Goal: Transaction & Acquisition: Purchase product/service

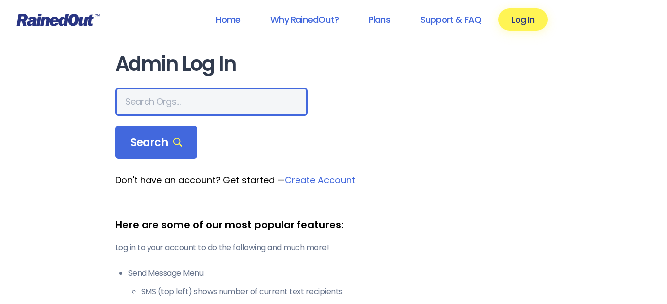
click at [169, 99] on input "text" at bounding box center [211, 102] width 193 height 28
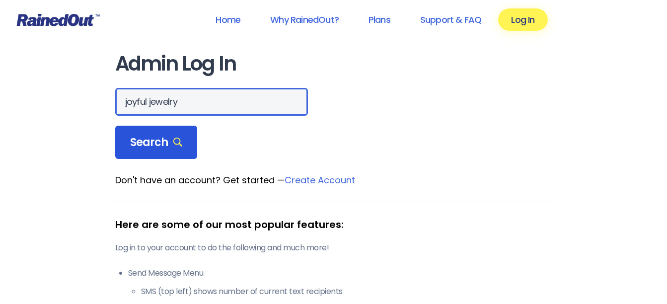
type input "joyful jewelry"
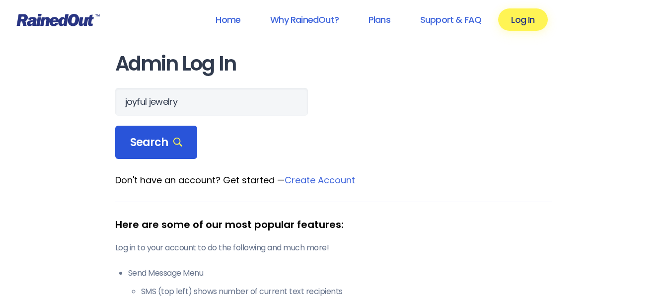
click at [187, 142] on div "Search" at bounding box center [156, 143] width 83 height 34
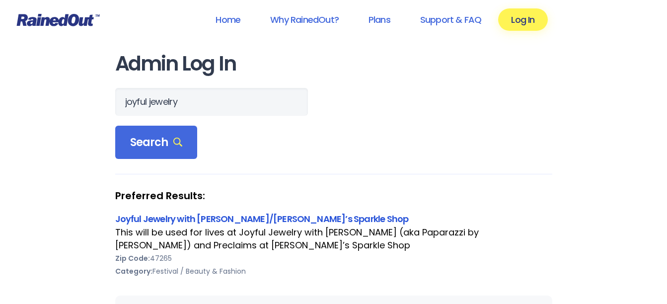
click at [215, 216] on link "Joyful Jewelry with [PERSON_NAME]/[PERSON_NAME]’s Sparkle Shop" at bounding box center [262, 219] width 294 height 12
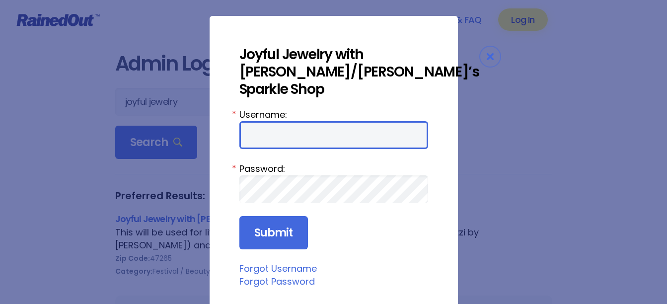
click at [268, 136] on input "Username:" at bounding box center [334, 135] width 189 height 28
type input "ssylvia1964"
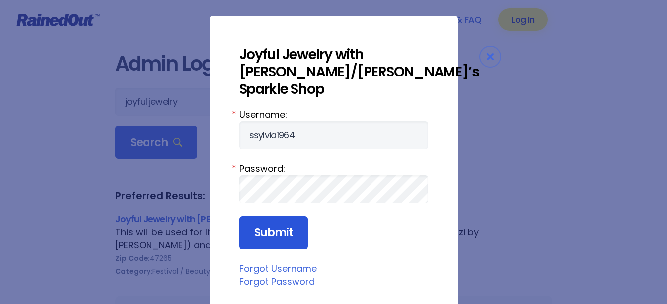
click at [268, 230] on input "Submit" at bounding box center [274, 233] width 69 height 34
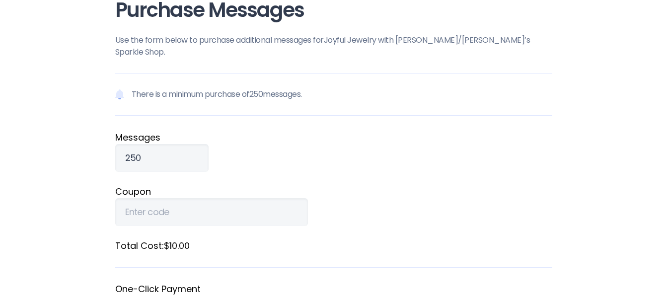
scroll to position [50, 0]
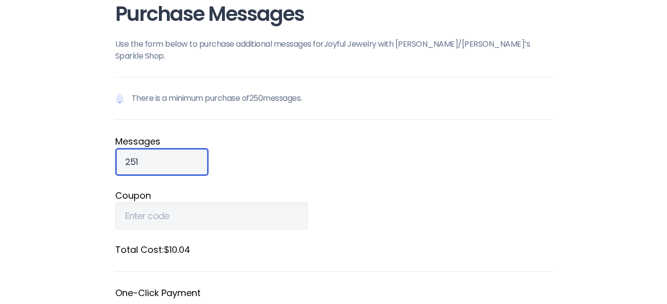
click at [180, 148] on input "251" at bounding box center [161, 162] width 93 height 28
click at [180, 148] on input "252" at bounding box center [161, 162] width 93 height 28
click at [180, 148] on input "253" at bounding box center [161, 162] width 93 height 28
click at [180, 148] on input "254" at bounding box center [161, 162] width 93 height 28
click at [180, 148] on input "255" at bounding box center [161, 162] width 93 height 28
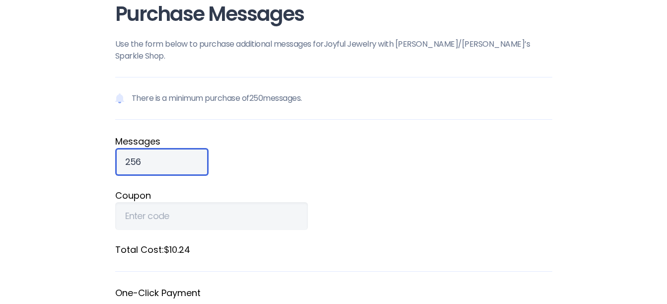
click at [180, 148] on input "256" at bounding box center [161, 162] width 93 height 28
click at [180, 148] on input "459" at bounding box center [161, 162] width 93 height 28
click at [180, 148] on input "479" at bounding box center [161, 162] width 93 height 28
click at [180, 148] on input "480" at bounding box center [161, 162] width 93 height 28
click at [180, 148] on input "497" at bounding box center [161, 162] width 93 height 28
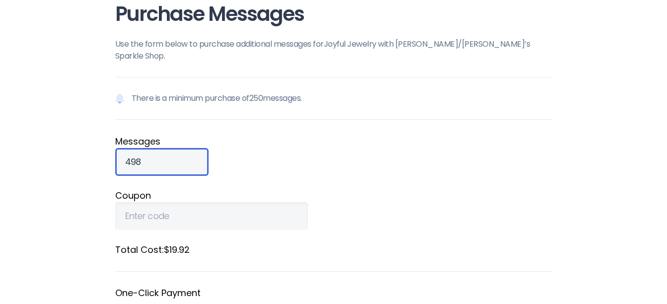
click at [180, 148] on input "498" at bounding box center [161, 162] width 93 height 28
click at [180, 148] on input "499" at bounding box center [161, 162] width 93 height 28
type input "500"
click at [180, 148] on input "500" at bounding box center [161, 162] width 93 height 28
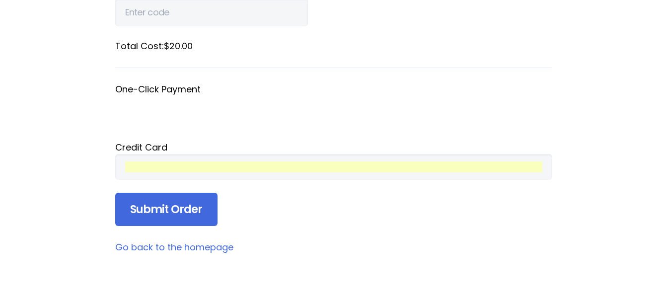
scroll to position [298, 0]
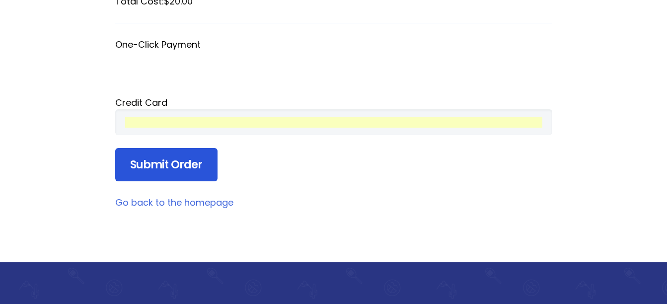
click at [182, 157] on input "Submit Order" at bounding box center [166, 165] width 102 height 34
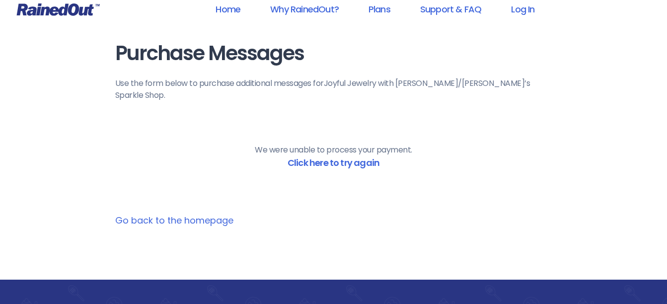
scroll to position [0, 0]
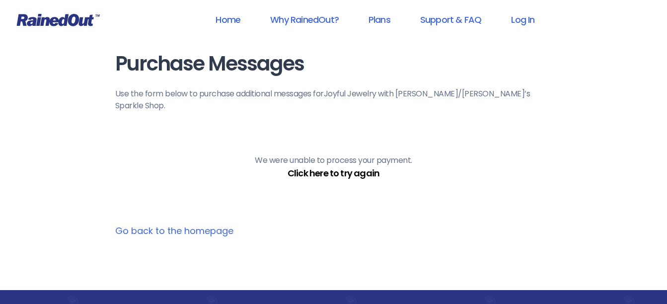
click at [342, 167] on link "Click here to try again" at bounding box center [334, 173] width 92 height 12
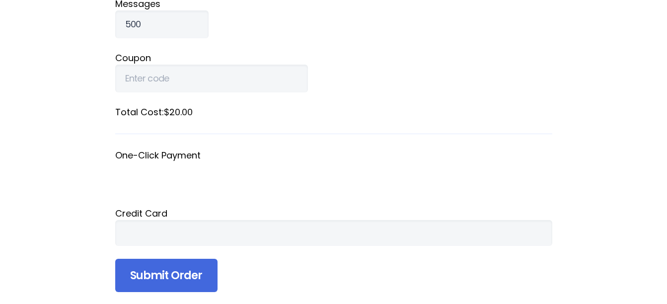
scroll to position [199, 0]
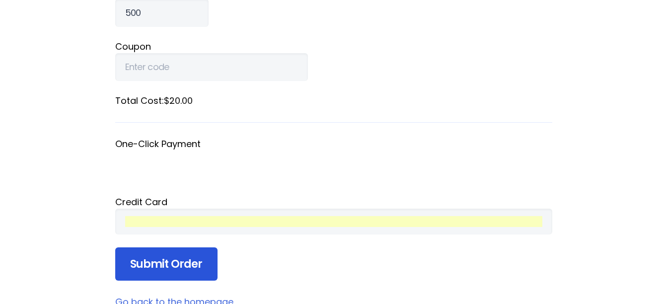
click at [163, 253] on input "Submit Order" at bounding box center [166, 265] width 102 height 34
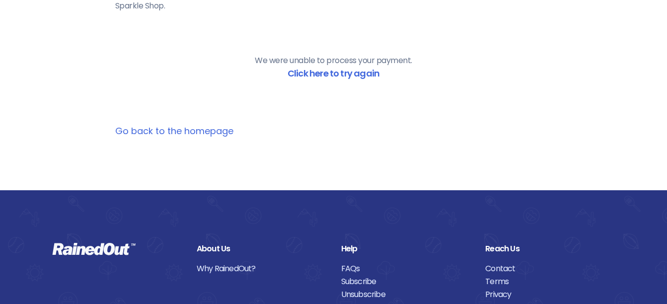
scroll to position [0, 0]
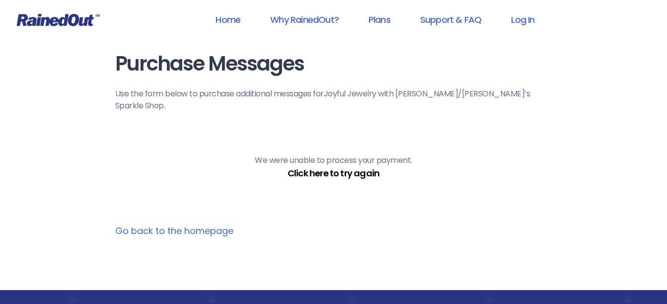
click at [359, 167] on link "Click here to try again" at bounding box center [334, 173] width 92 height 12
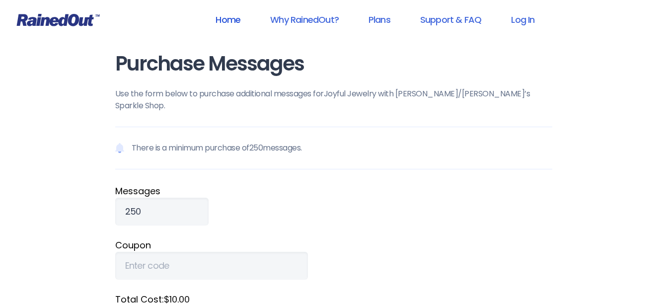
click at [234, 18] on link "Home" at bounding box center [228, 19] width 51 height 22
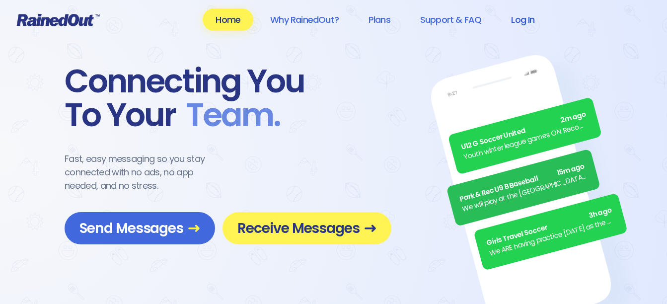
click at [525, 17] on link "Log In" at bounding box center [523, 19] width 49 height 22
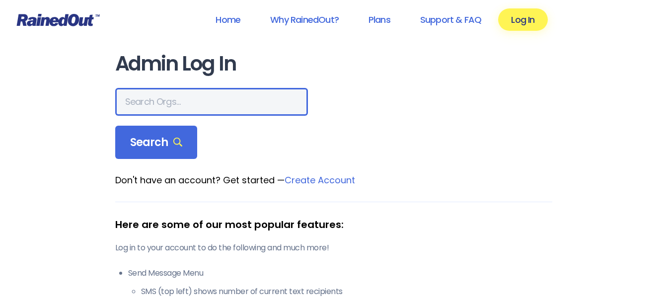
click at [168, 103] on input "text" at bounding box center [211, 102] width 193 height 28
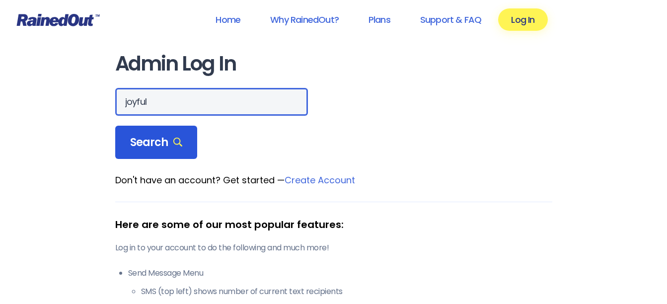
type input "joyful"
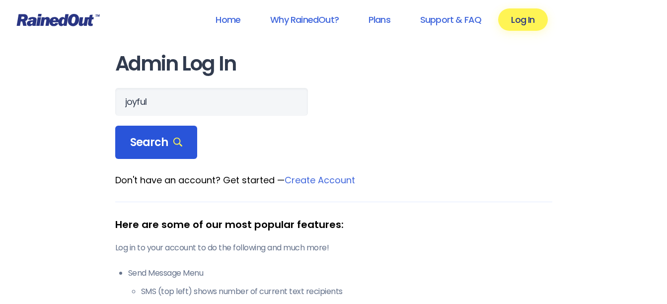
click at [179, 147] on icon at bounding box center [177, 142] width 9 height 9
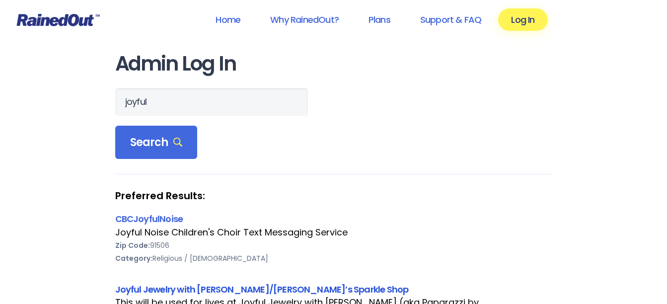
click at [245, 291] on link "Joyful Jewelry with [PERSON_NAME]/[PERSON_NAME]’s Sparkle Shop" at bounding box center [262, 289] width 294 height 12
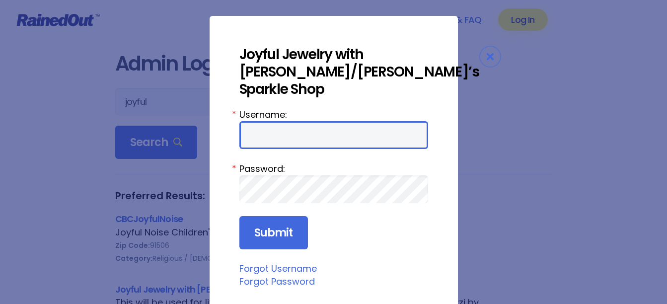
click at [294, 135] on input "Username:" at bounding box center [334, 135] width 189 height 28
type input "ssylvia1964"
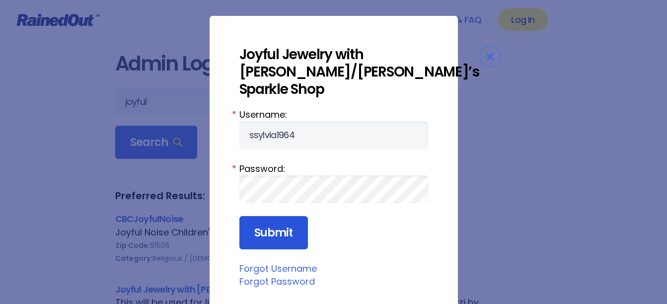
click at [284, 228] on input "Submit" at bounding box center [274, 233] width 69 height 34
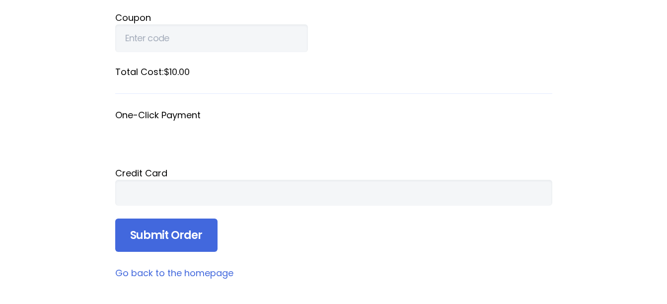
scroll to position [249, 0]
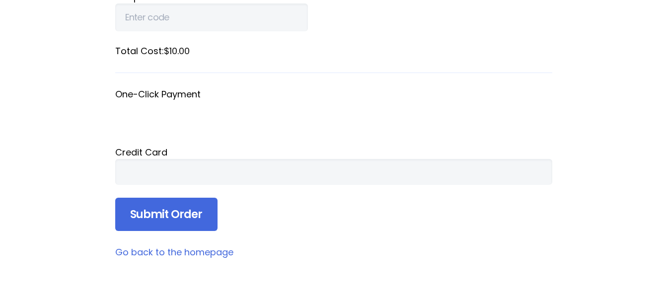
drag, startPoint x: 417, startPoint y: 155, endPoint x: 363, endPoint y: 224, distance: 87.4
click at [363, 224] on main "Purchase Messages Use the form below to purchase additional messages for Joyful…" at bounding box center [333, 31] width 437 height 455
click at [188, 170] on div at bounding box center [333, 172] width 437 height 26
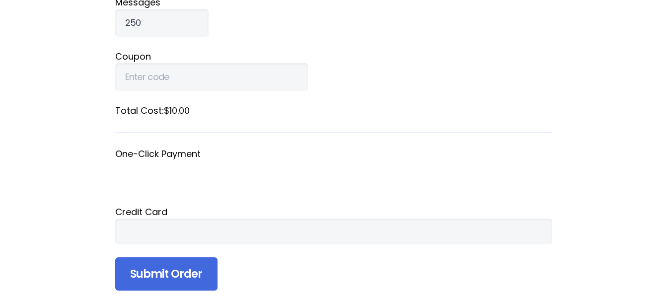
scroll to position [99, 0]
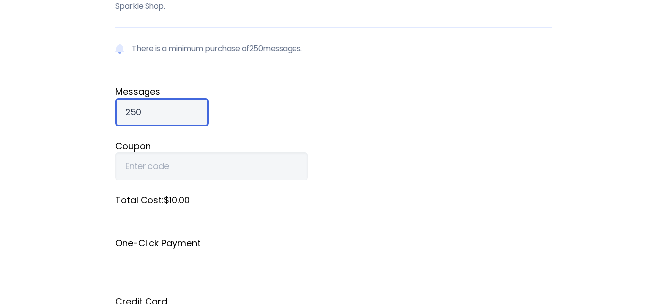
click at [153, 98] on input "250" at bounding box center [161, 112] width 93 height 28
type input "2"
type input "500"
click at [367, 171] on form "There is a minimum purchase of 250 messages. Message s 500 Coupon Total Cost: $…" at bounding box center [333, 203] width 437 height 353
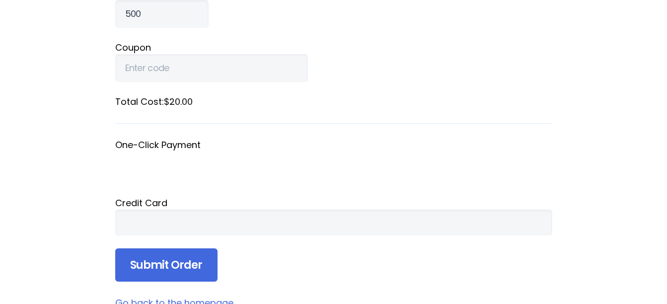
scroll to position [199, 0]
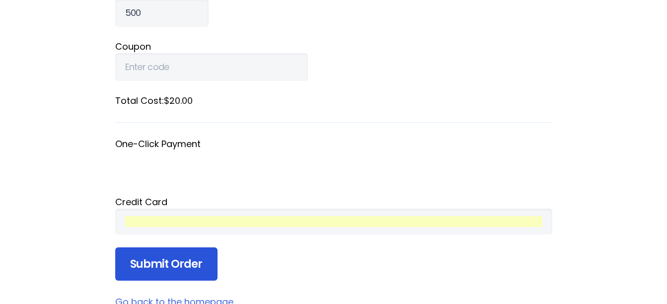
click at [191, 261] on input "Submit Order" at bounding box center [166, 265] width 102 height 34
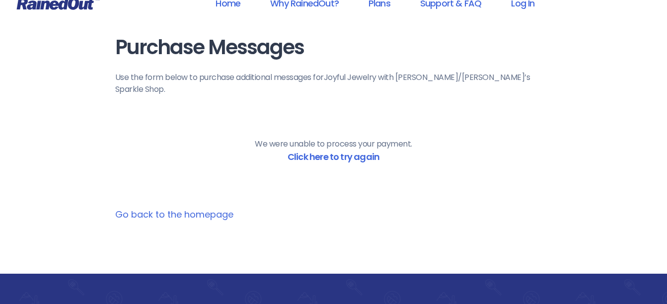
scroll to position [0, 0]
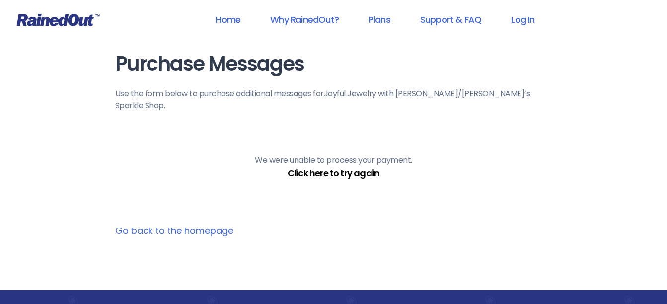
click at [368, 167] on link "Click here to try again" at bounding box center [334, 173] width 92 height 12
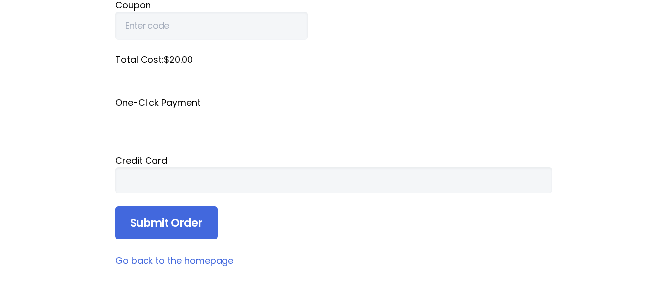
scroll to position [249, 0]
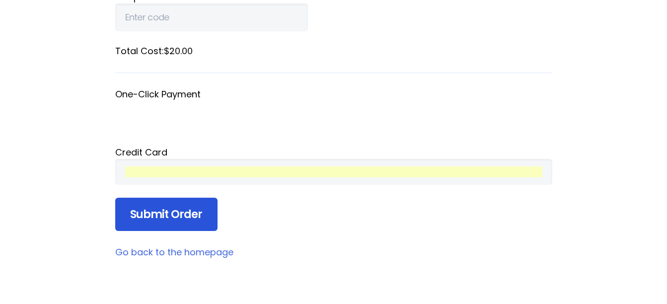
click at [194, 198] on input "Submit Order" at bounding box center [166, 215] width 102 height 34
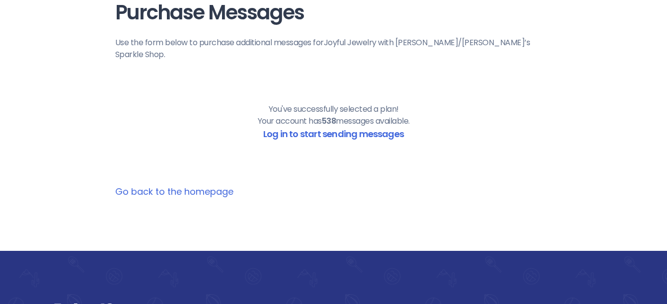
scroll to position [43, 0]
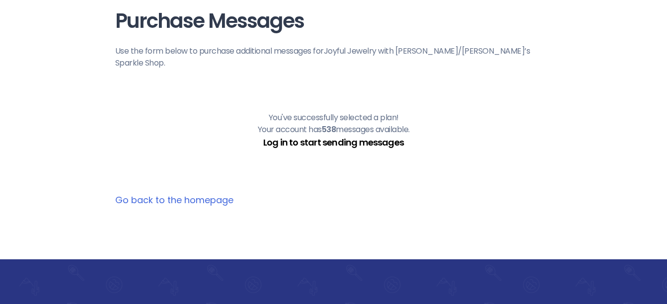
click at [333, 136] on link "Log in to start sending messages" at bounding box center [333, 142] width 141 height 12
